Goal: Task Accomplishment & Management: Use online tool/utility

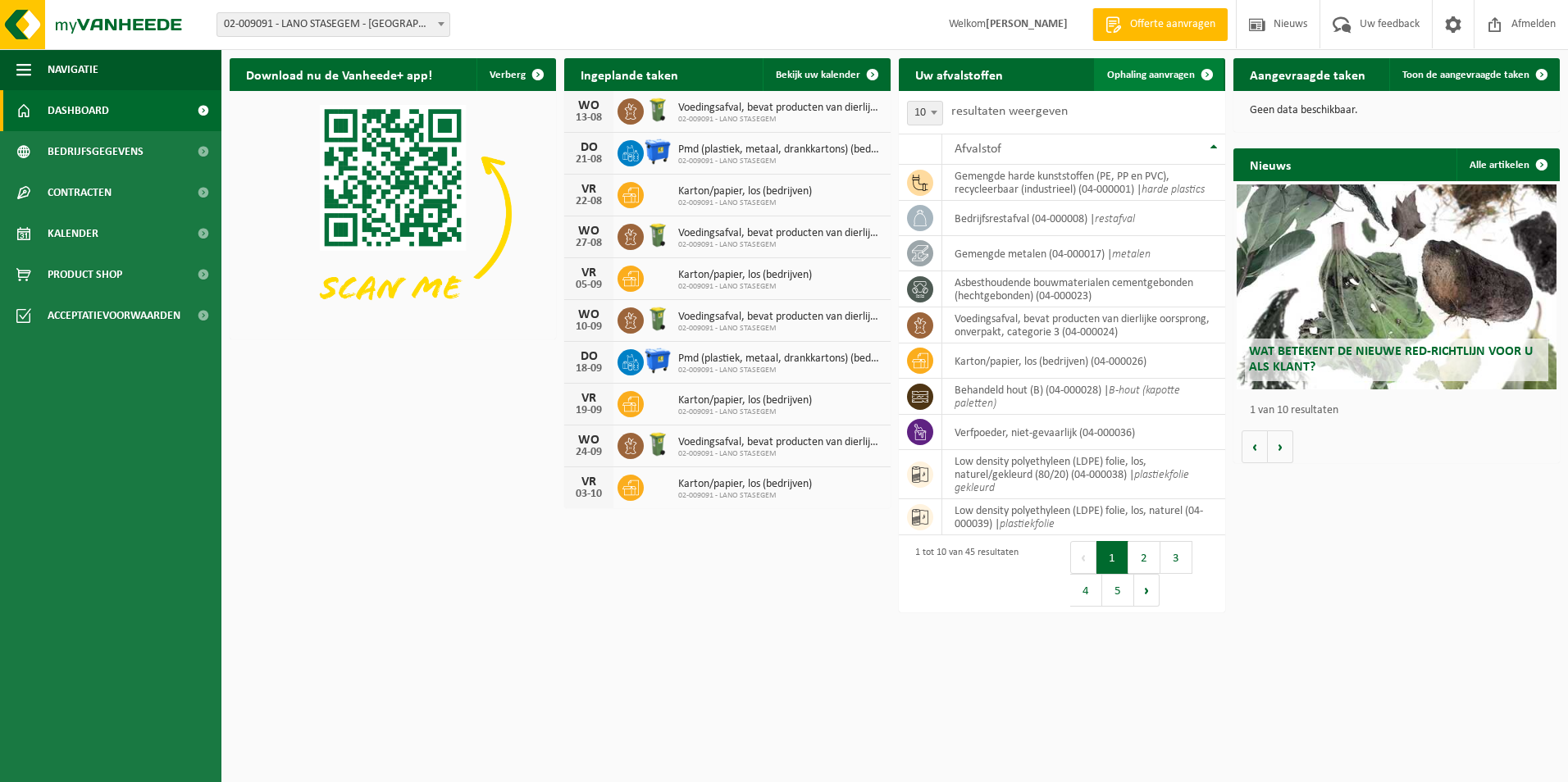
click at [1139, 73] on span "Ophaling aanvragen" at bounding box center [1151, 74] width 88 height 11
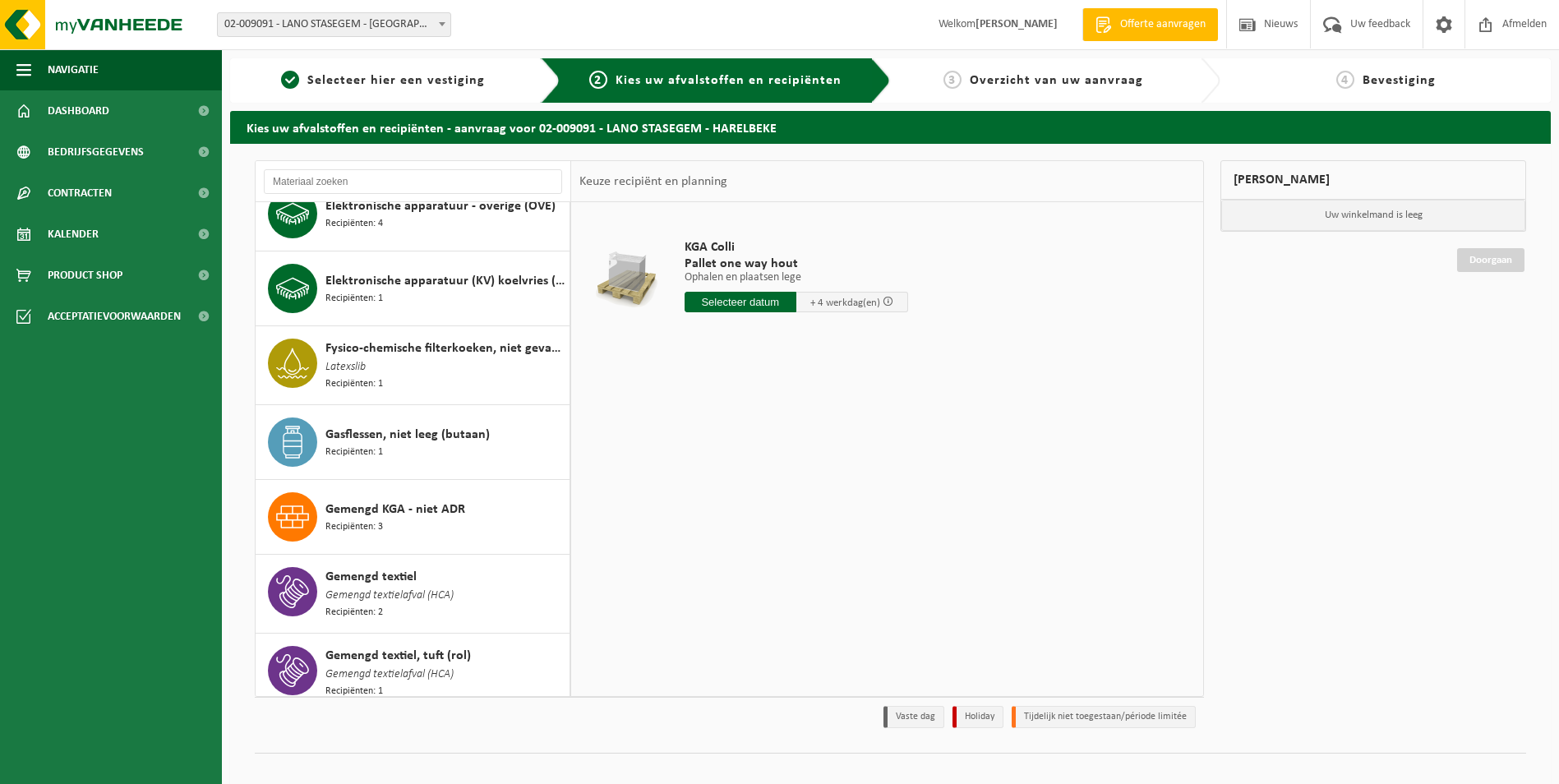
scroll to position [493, 0]
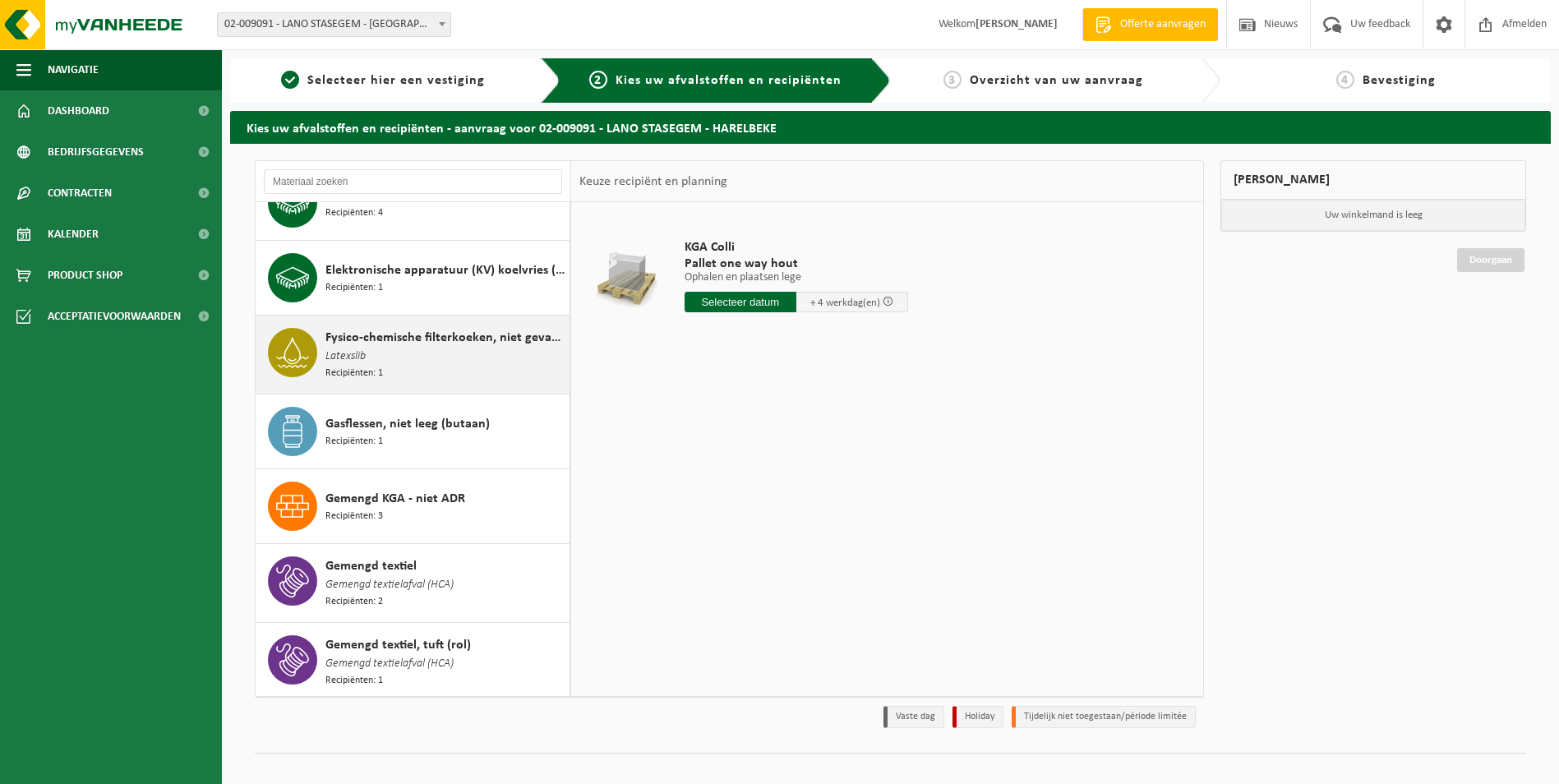
click at [375, 336] on span "Fysico-chemische filterkoeken, niet gevaarlijk" at bounding box center [446, 338] width 240 height 20
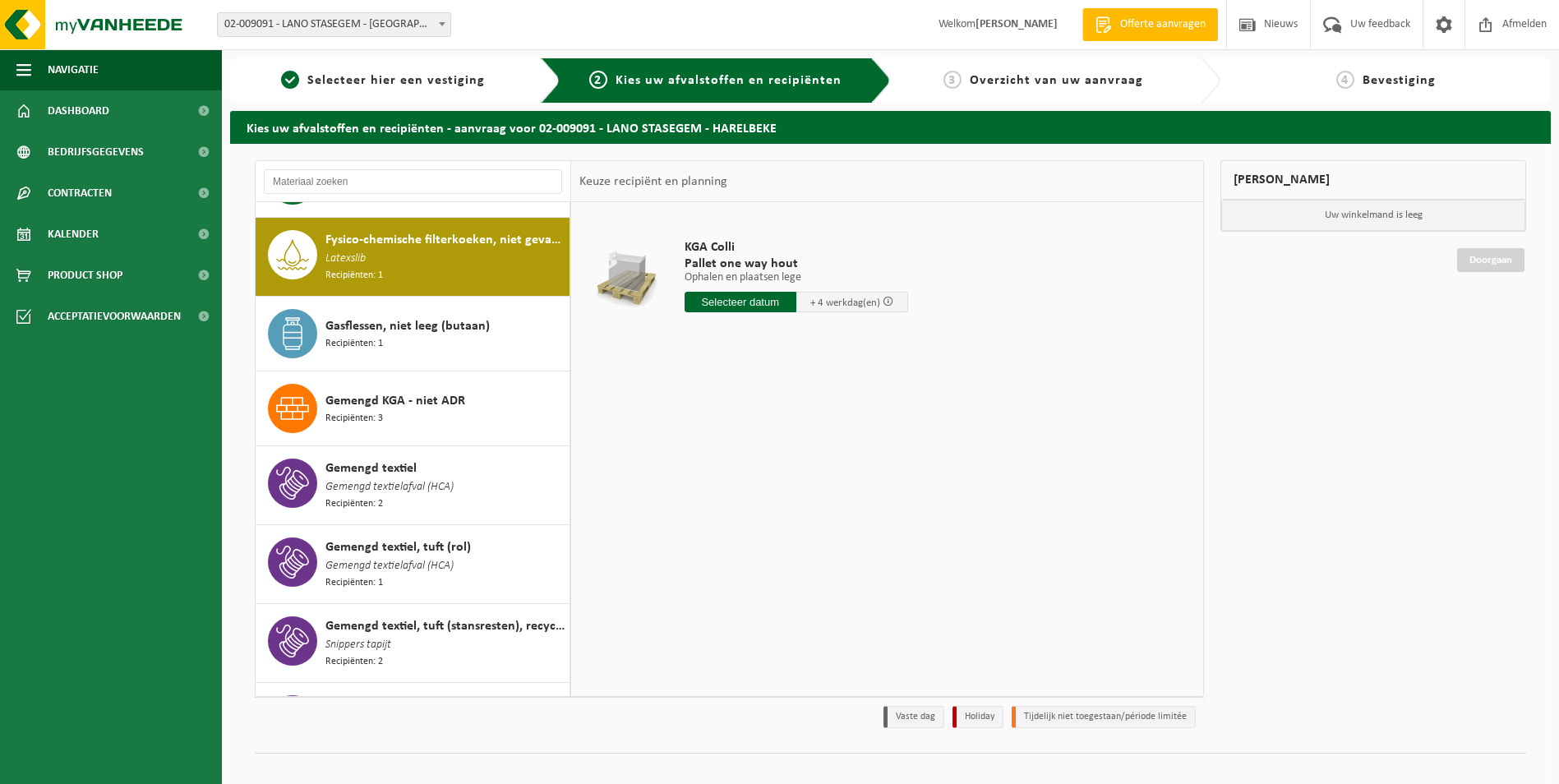
scroll to position [602, 0]
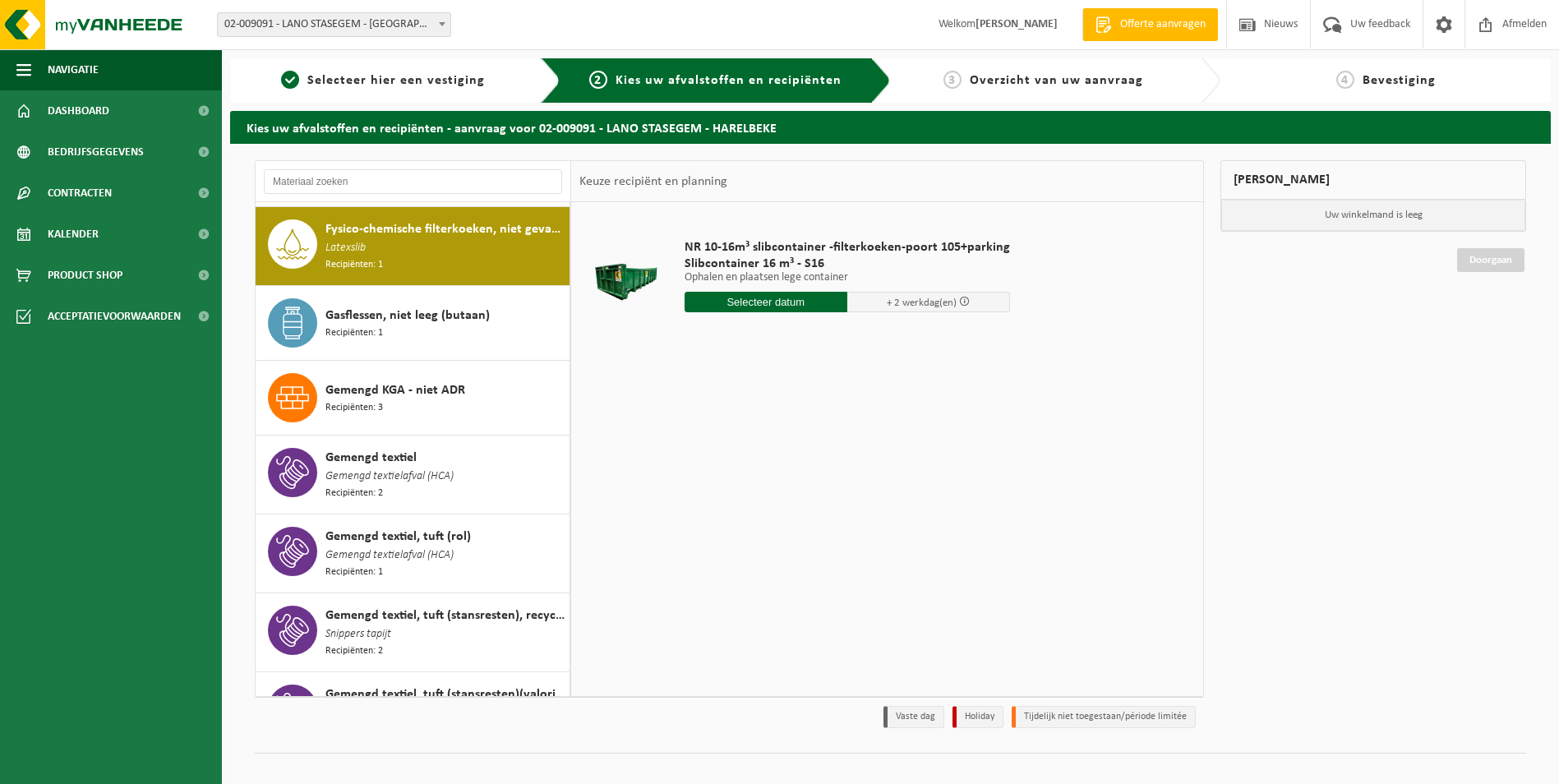
click at [729, 297] on input "text" at bounding box center [766, 302] width 162 height 21
click at [735, 444] on div "12" at bounding box center [729, 448] width 29 height 27
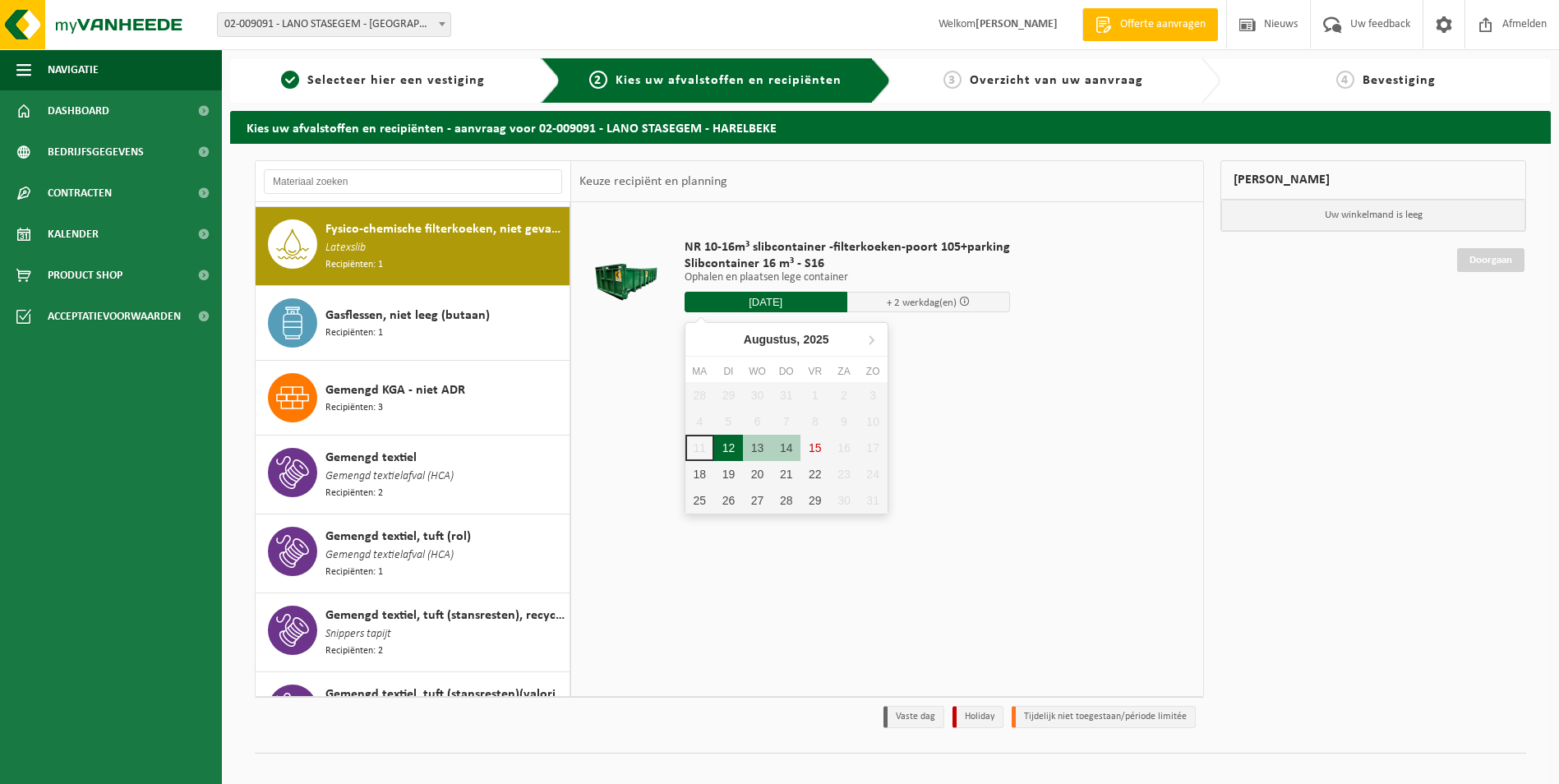
type input "Van 2025-08-12"
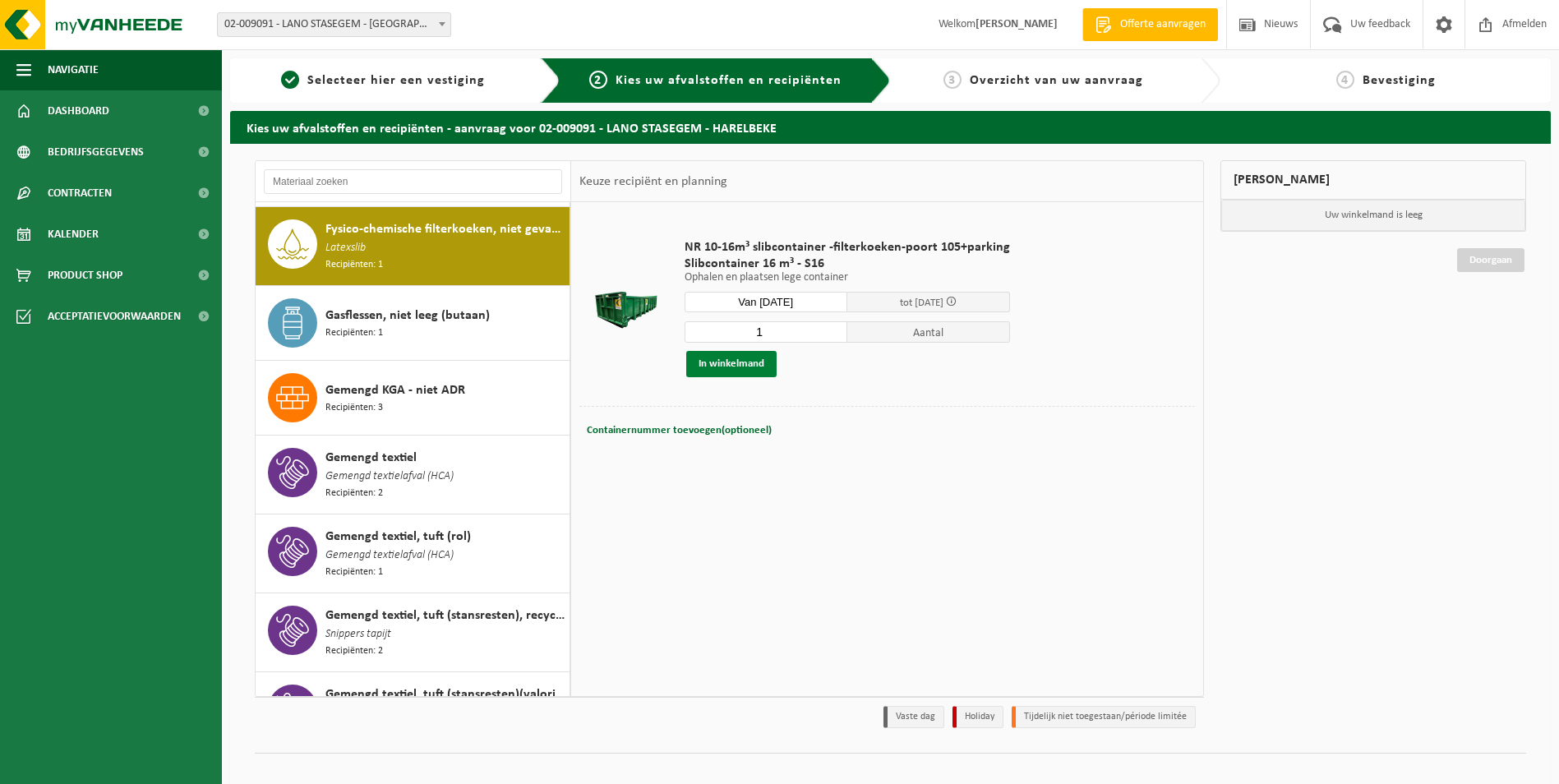
click at [729, 353] on button "In winkelmand" at bounding box center [731, 364] width 90 height 27
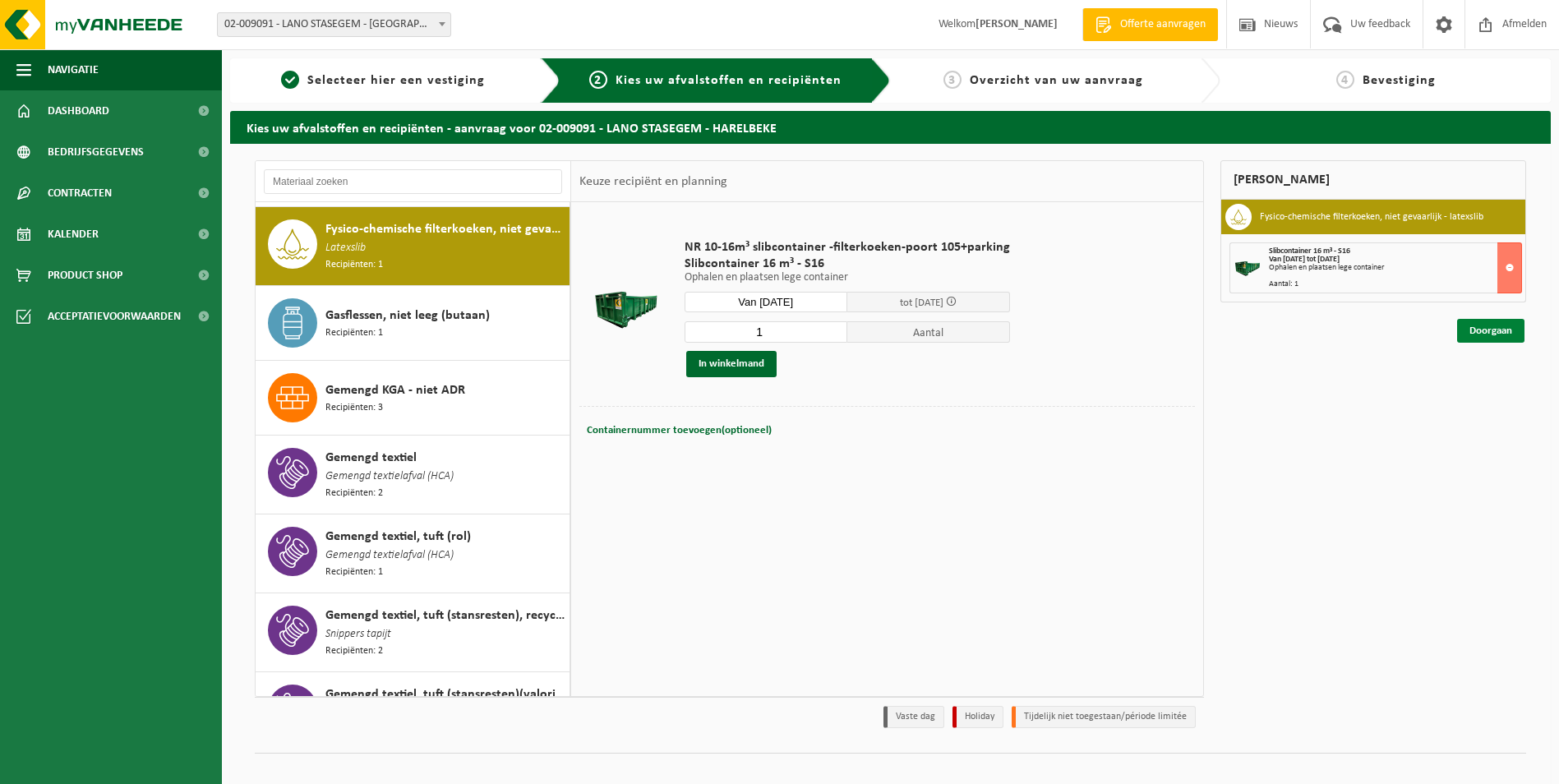
click at [1483, 333] on link "Doorgaan" at bounding box center [1490, 331] width 67 height 24
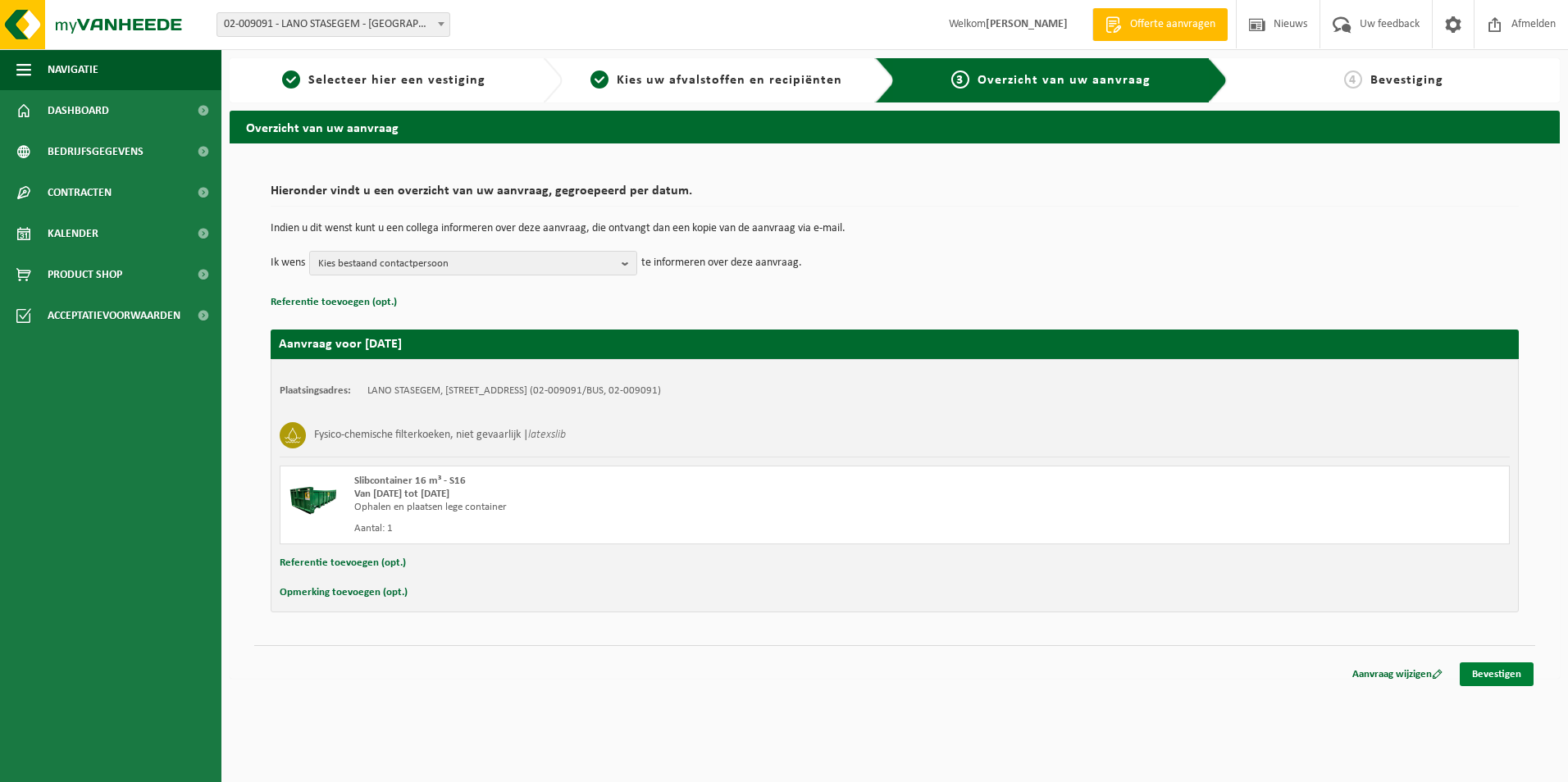
click at [1498, 675] on link "Bevestigen" at bounding box center [1496, 674] width 74 height 24
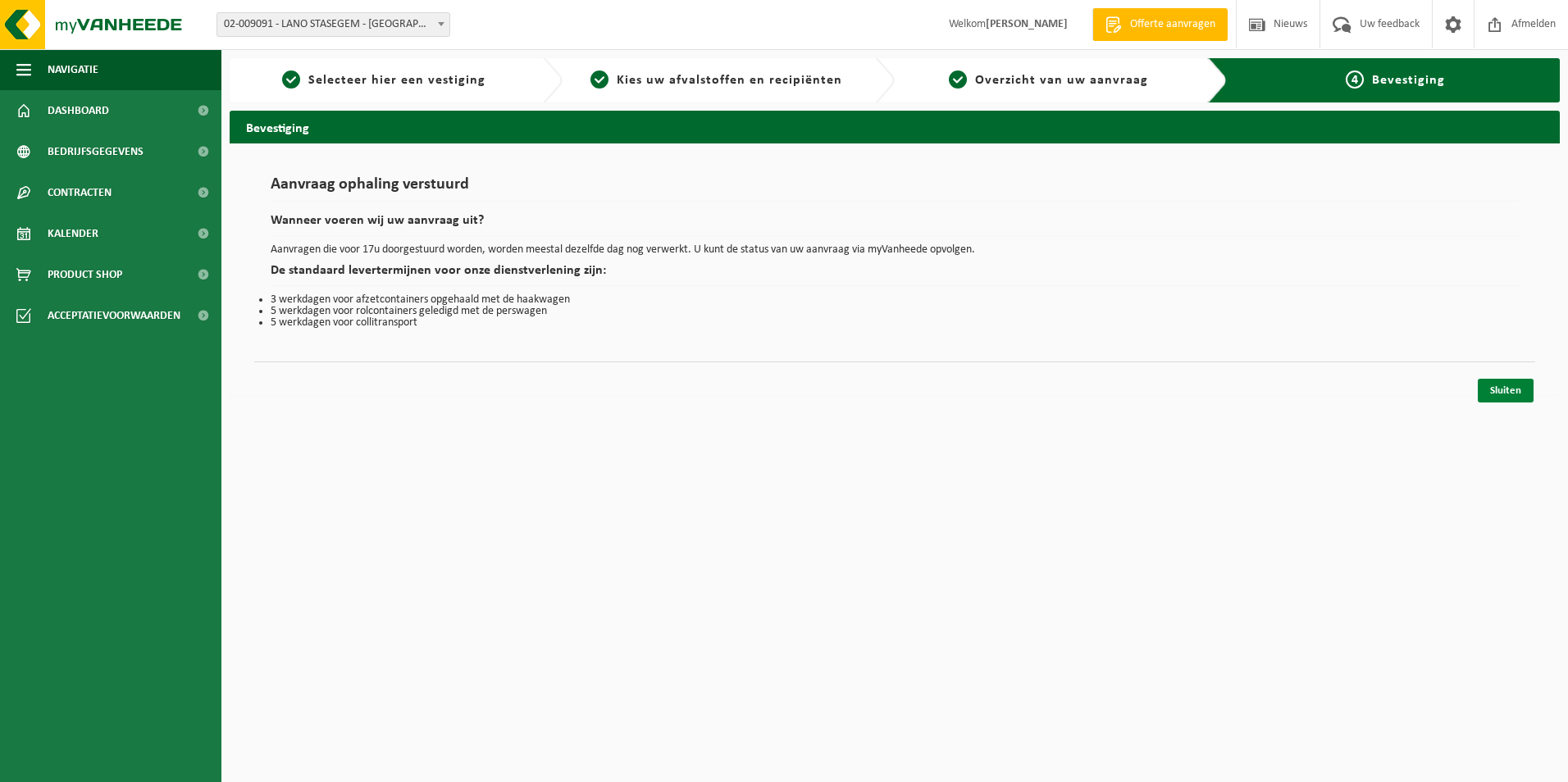
click at [1513, 379] on link "Sluiten" at bounding box center [1505, 390] width 55 height 24
